Goal: Navigation & Orientation: Find specific page/section

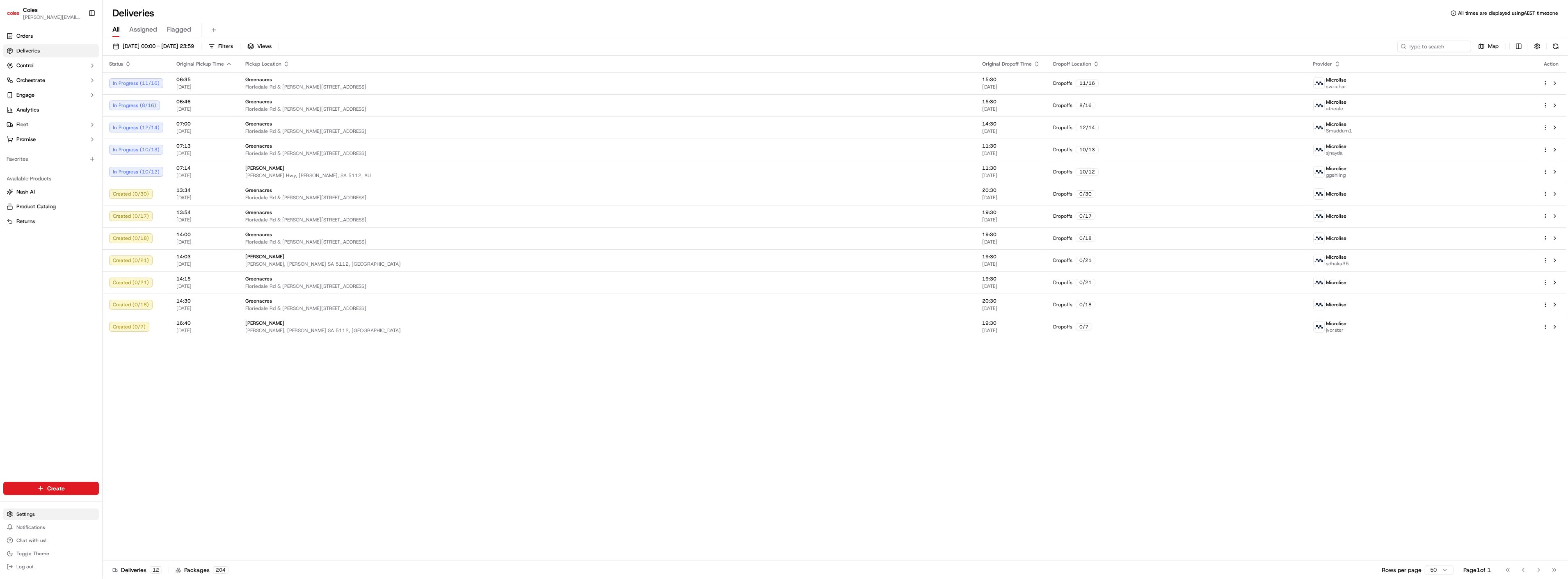
click at [29, 514] on html "Coles [EMAIL_ADDRESS][DOMAIN_NAME] Toggle Sidebar Orders Deliveries Control Orc…" at bounding box center [784, 290] width 1568 height 579
click at [139, 526] on link "Webhooks" at bounding box center [148, 524] width 91 height 12
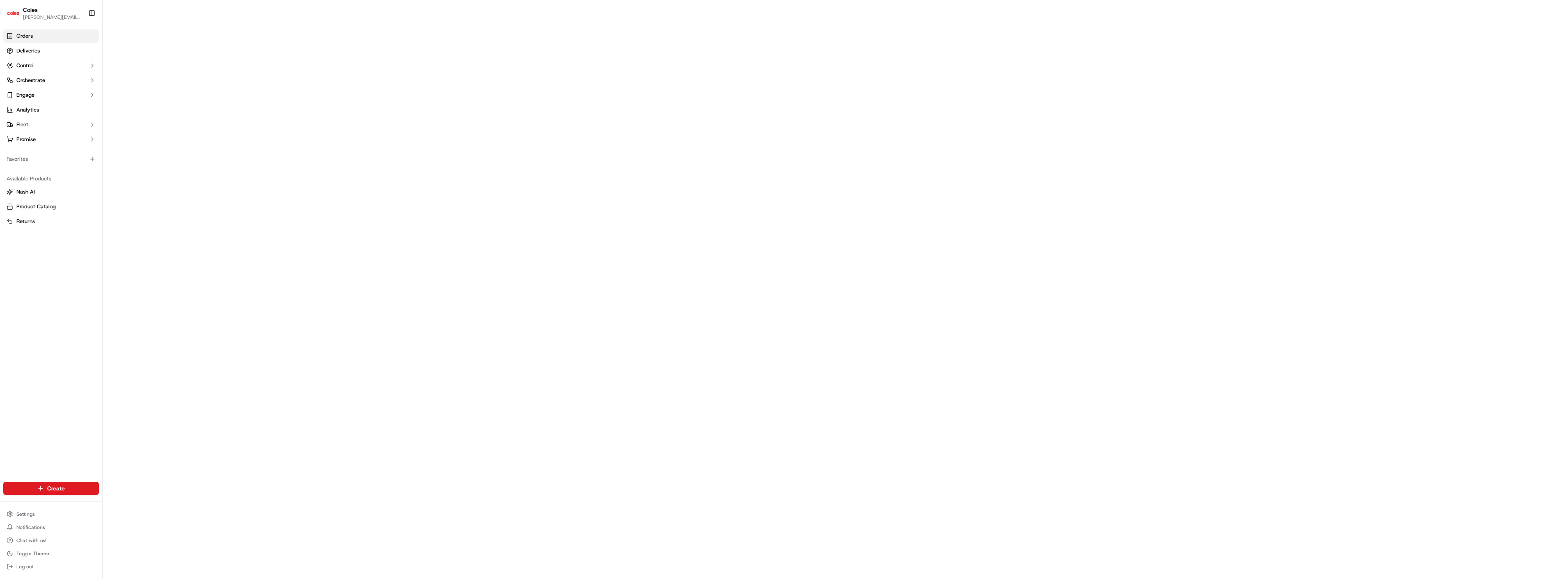
click at [35, 40] on link "Orders" at bounding box center [51, 36] width 96 height 13
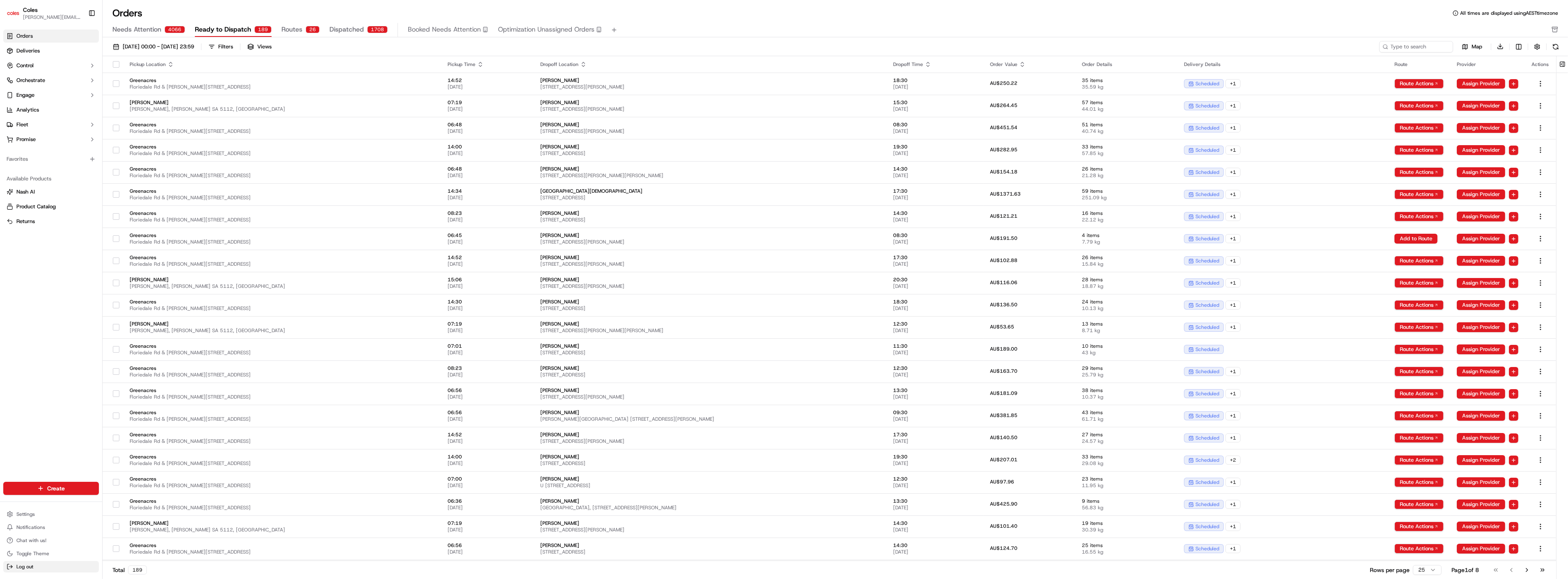
click at [30, 569] on span "Log out" at bounding box center [25, 566] width 17 height 7
